Goal: Browse casually

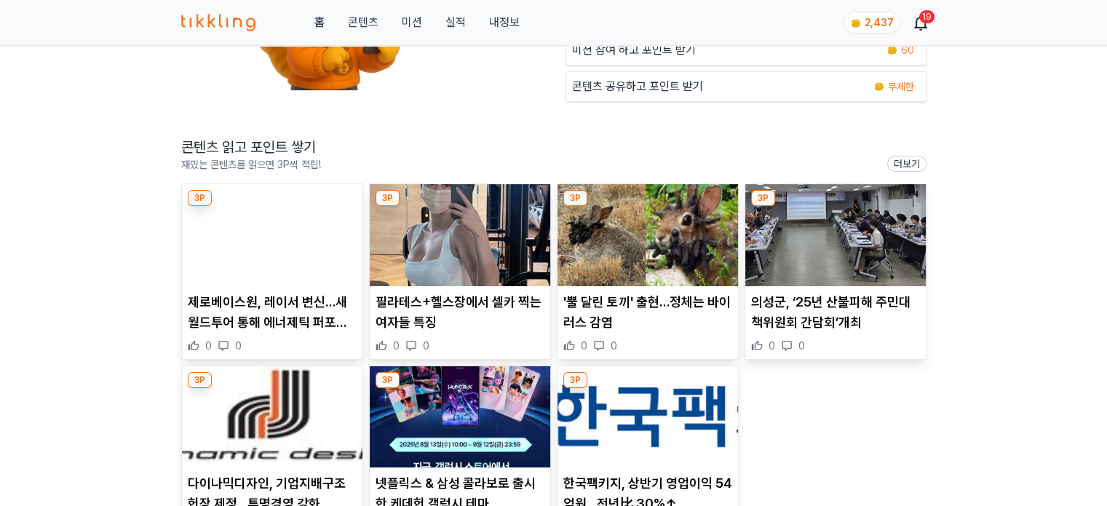
scroll to position [218, 0]
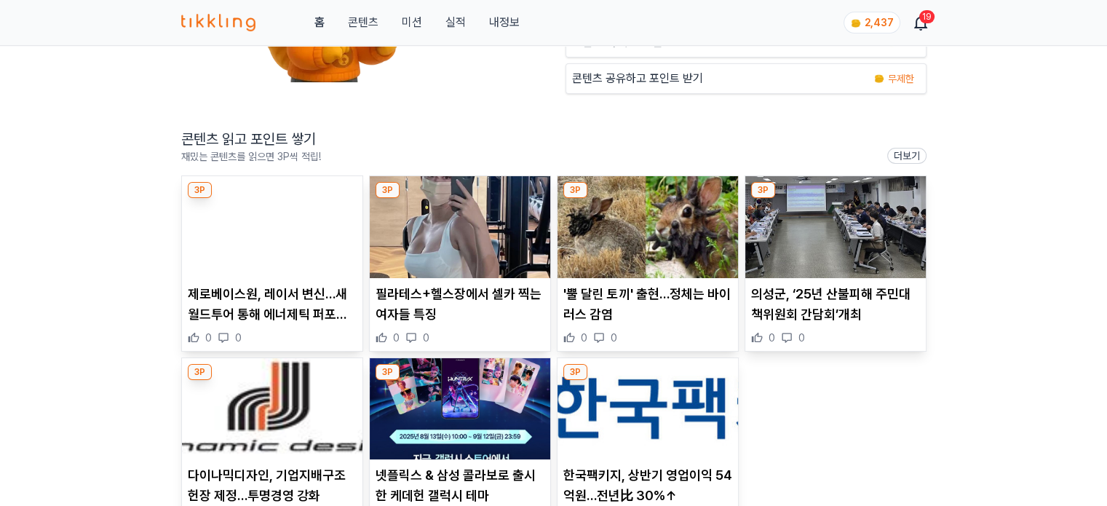
click at [288, 242] on img at bounding box center [272, 227] width 181 height 102
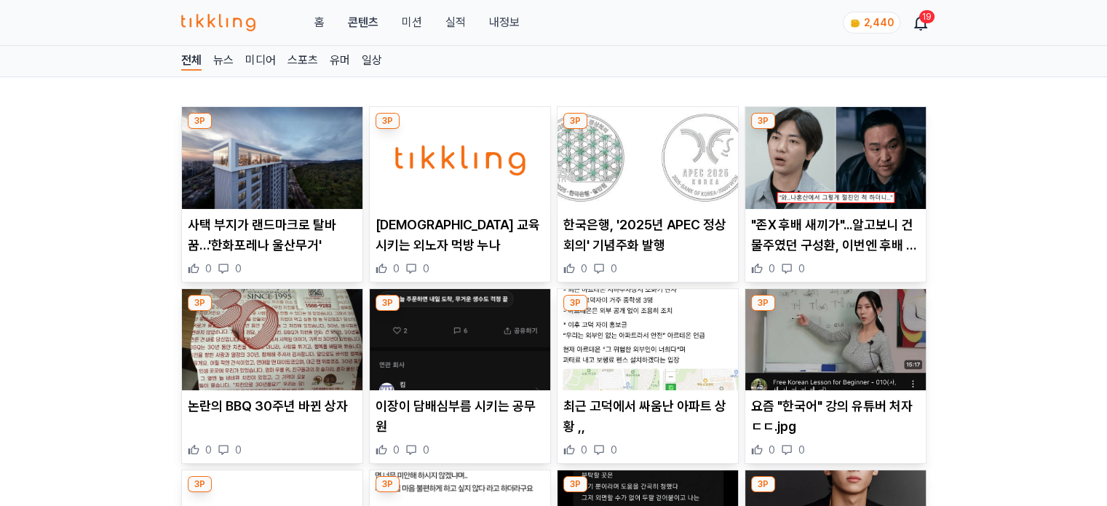
click at [313, 194] on img at bounding box center [272, 158] width 181 height 102
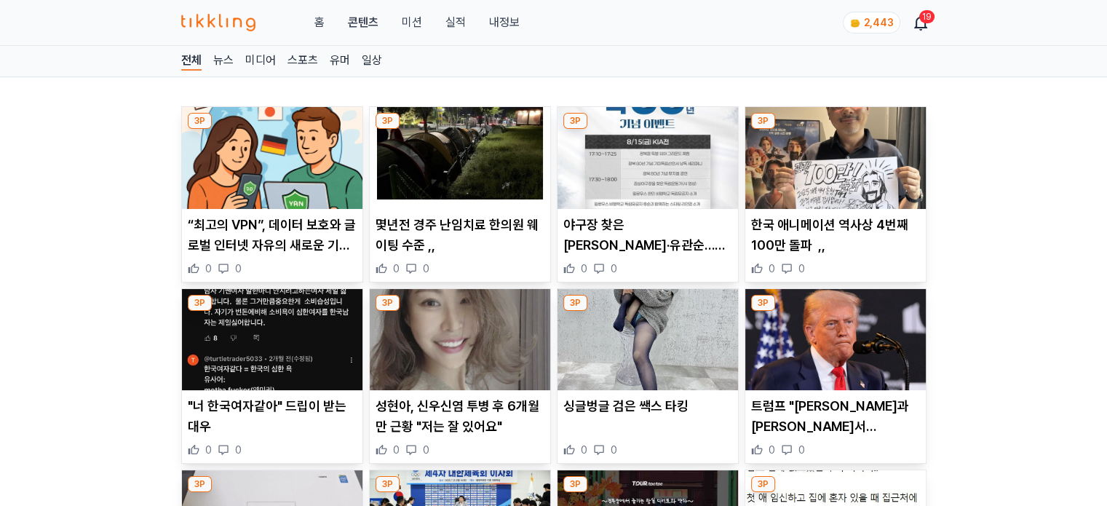
click at [608, 176] on img at bounding box center [648, 158] width 181 height 102
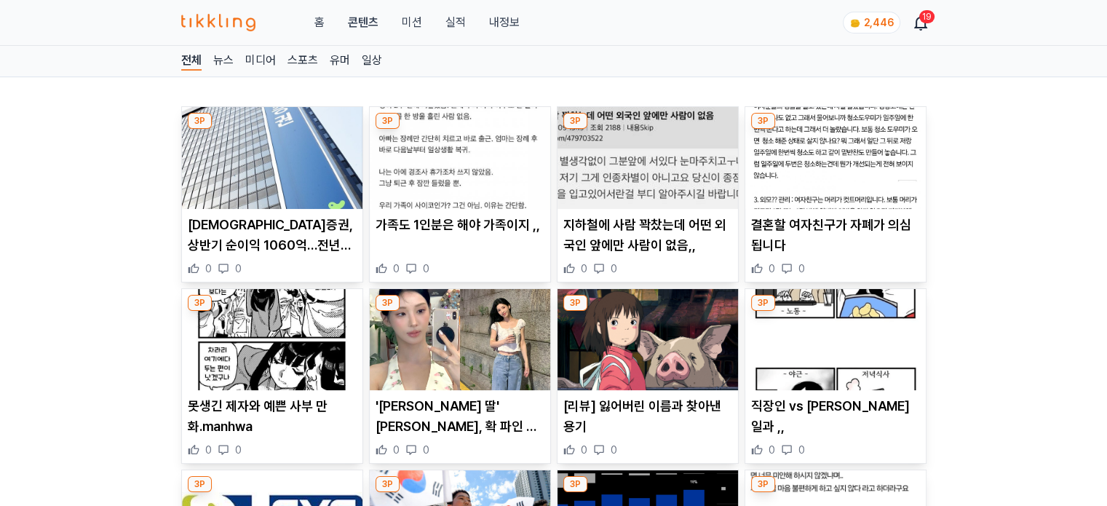
click at [443, 194] on img at bounding box center [460, 158] width 181 height 102
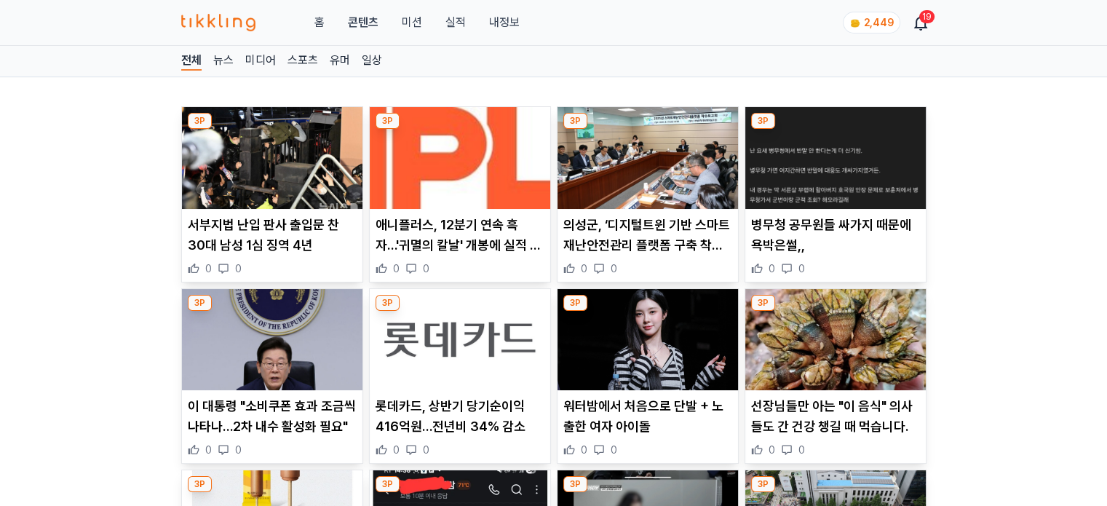
click at [504, 192] on img at bounding box center [460, 158] width 181 height 102
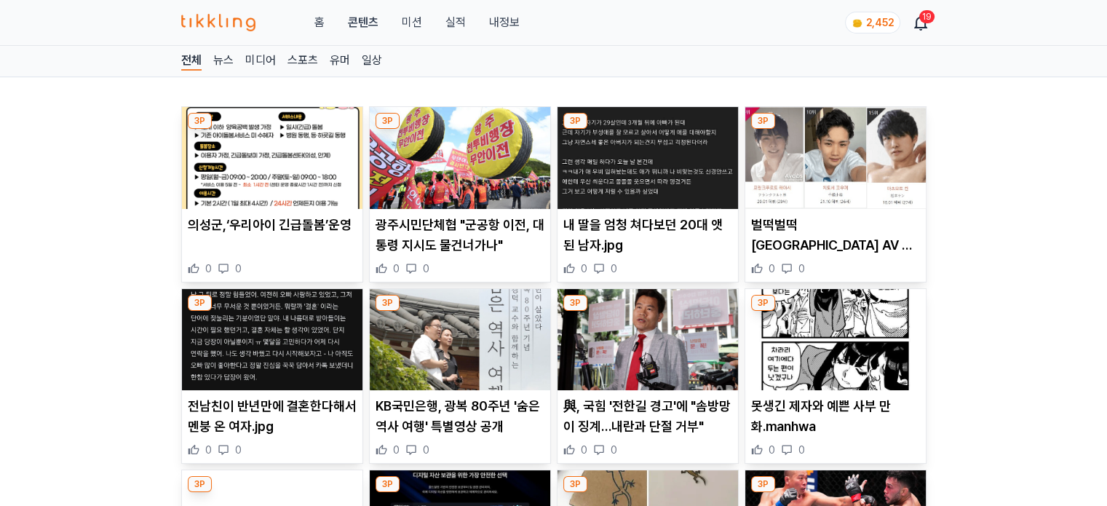
click at [620, 165] on img at bounding box center [648, 158] width 181 height 102
